Goal: Task Accomplishment & Management: Use online tool/utility

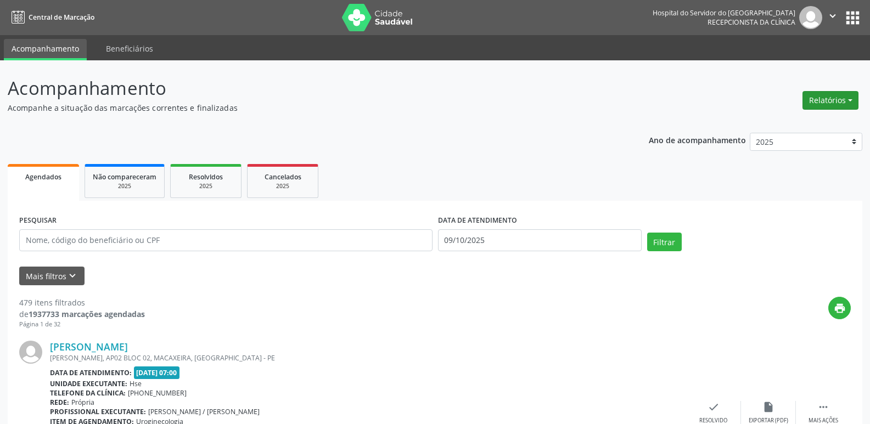
click at [843, 102] on button "Relatórios" at bounding box center [830, 100] width 56 height 19
click at [800, 126] on link "Agendamentos" at bounding box center [800, 123] width 118 height 15
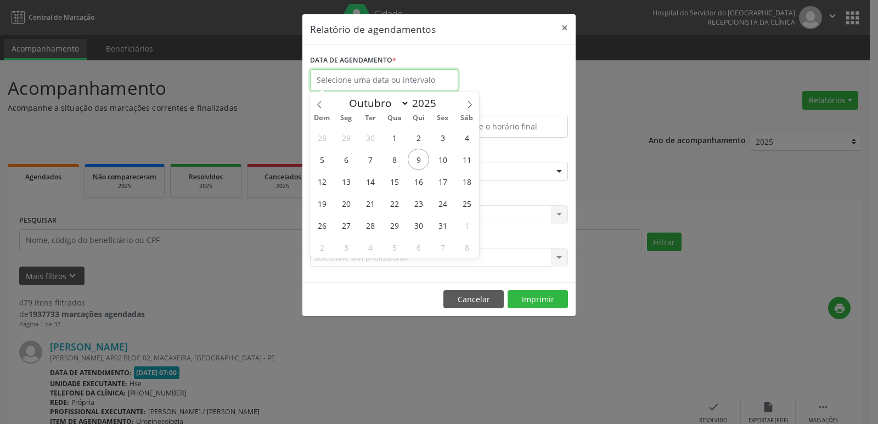
click at [381, 75] on input "text" at bounding box center [384, 80] width 148 height 22
click at [415, 151] on span "9" at bounding box center [418, 159] width 21 height 21
type input "09/10/2025"
click at [415, 151] on span "9" at bounding box center [418, 159] width 21 height 21
click at [415, 151] on div "ESPECIALIDADE Seleciona uma especialidade Todas as especialidades Alergologia A…" at bounding box center [438, 166] width 263 height 43
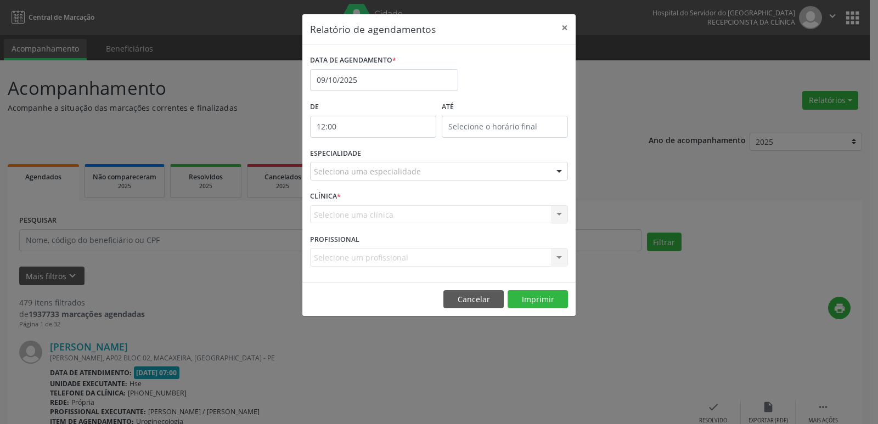
click at [345, 124] on input "12:00" at bounding box center [373, 127] width 126 height 22
click at [370, 130] on input "12:00" at bounding box center [373, 127] width 126 height 22
click at [387, 154] on span at bounding box center [389, 155] width 8 height 11
type input "11:00"
type input "11"
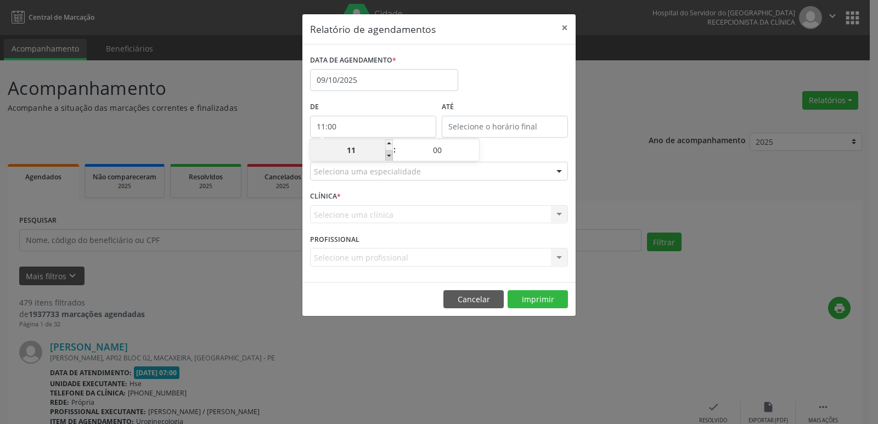
click at [387, 154] on span at bounding box center [389, 155] width 8 height 11
type input "10:00"
type input "10"
click at [387, 154] on span at bounding box center [389, 155] width 8 height 11
type input "09:00"
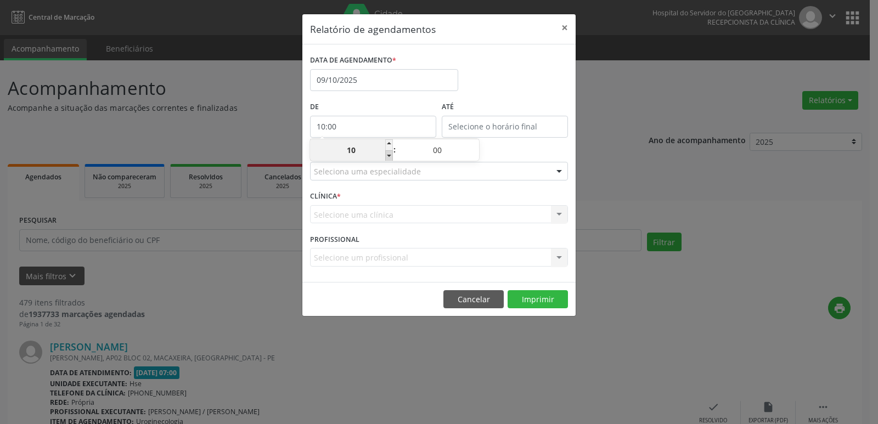
type input "09"
click at [387, 154] on span at bounding box center [389, 155] width 8 height 11
type input "08:00"
type input "08"
click at [387, 154] on span at bounding box center [389, 155] width 8 height 11
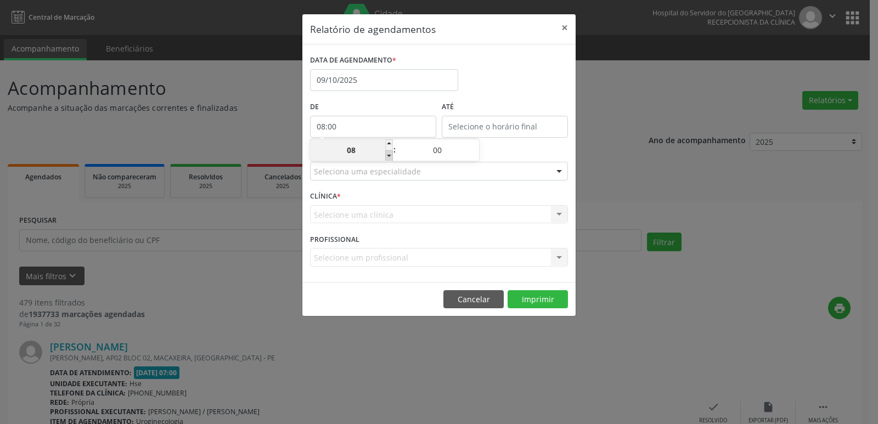
type input "07:00"
type input "07"
click at [476, 122] on input "12:00" at bounding box center [505, 127] width 126 height 22
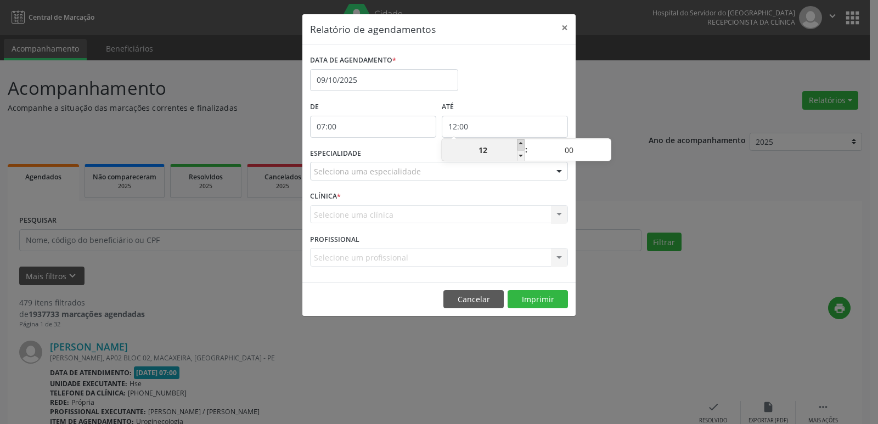
click at [520, 144] on span at bounding box center [521, 144] width 8 height 11
type input "13:00"
type input "13"
click at [520, 144] on span at bounding box center [521, 144] width 8 height 11
type input "14:00"
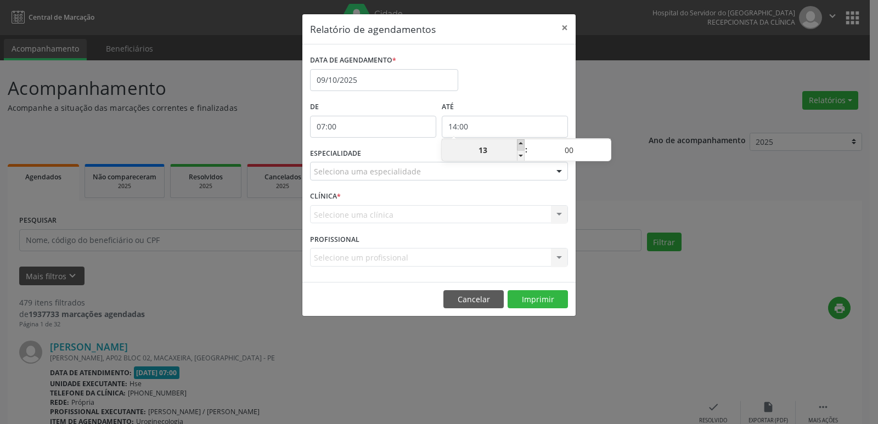
type input "14"
click at [520, 144] on span at bounding box center [521, 144] width 8 height 11
type input "15:00"
type input "15"
click at [520, 144] on span at bounding box center [521, 144] width 8 height 11
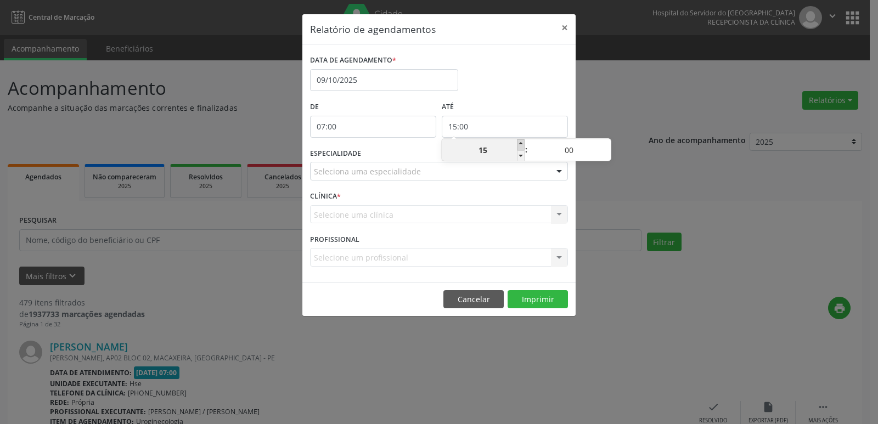
type input "16:00"
type input "16"
click at [520, 144] on span at bounding box center [521, 144] width 8 height 11
type input "17:00"
type input "17"
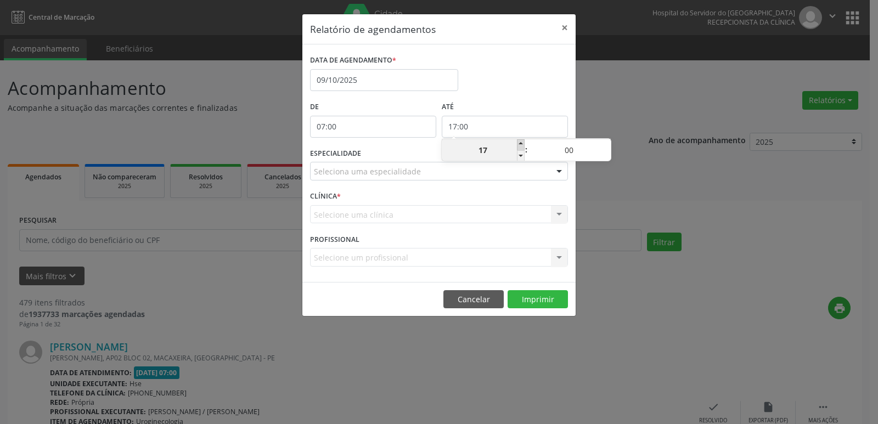
click at [520, 144] on span at bounding box center [521, 144] width 8 height 11
type input "18:00"
type input "18"
click at [520, 144] on span at bounding box center [521, 144] width 8 height 11
type input "19:00"
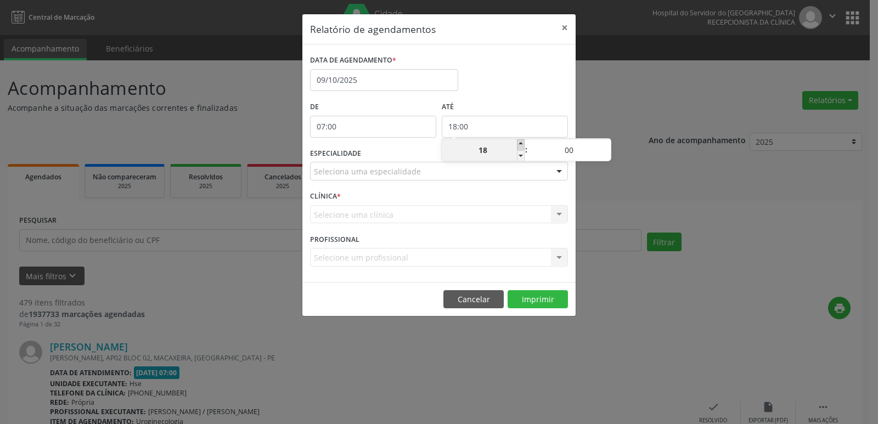
type input "19"
click at [520, 144] on span at bounding box center [521, 144] width 8 height 11
type input "20:00"
type input "20"
click at [520, 144] on span at bounding box center [521, 144] width 8 height 11
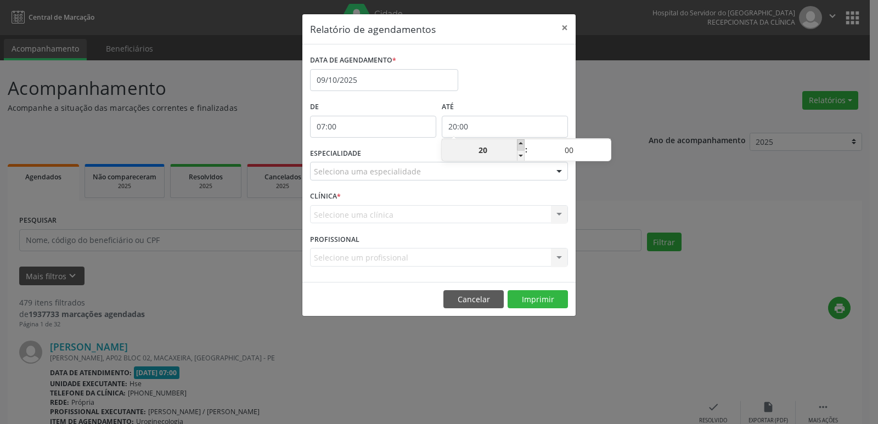
type input "21:00"
type input "21"
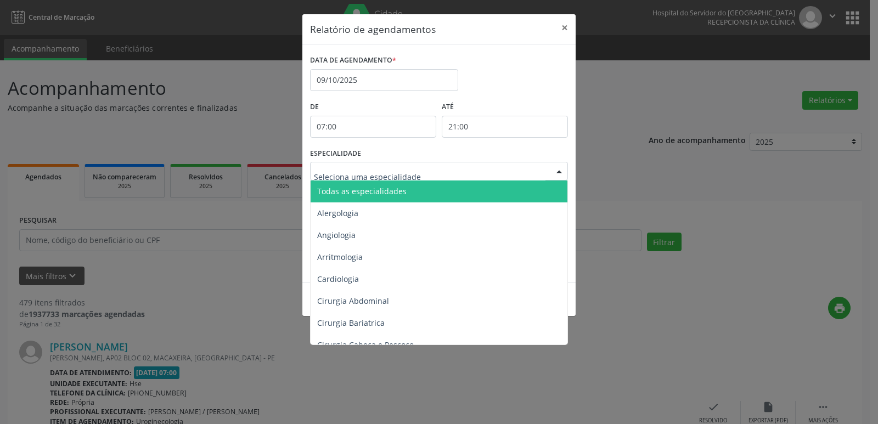
click at [559, 173] on div at bounding box center [559, 171] width 16 height 19
click at [539, 189] on span "Todas as especialidades" at bounding box center [440, 192] width 258 height 22
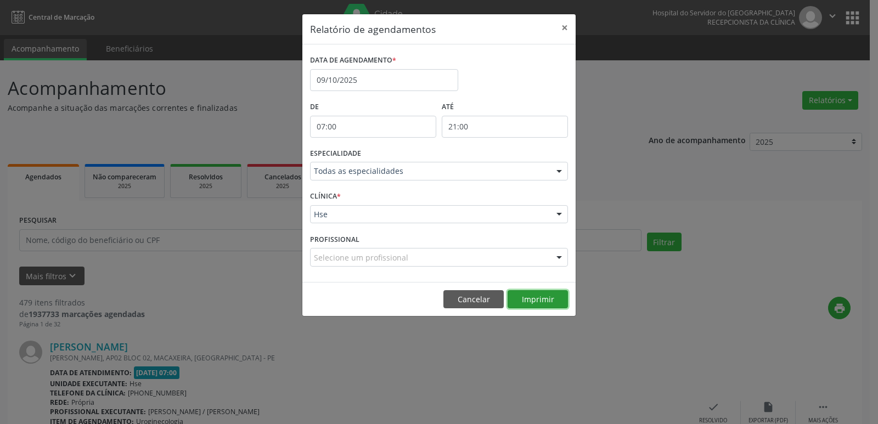
click at [533, 302] on button "Imprimir" at bounding box center [538, 299] width 60 height 19
